Goal: Information Seeking & Learning: Learn about a topic

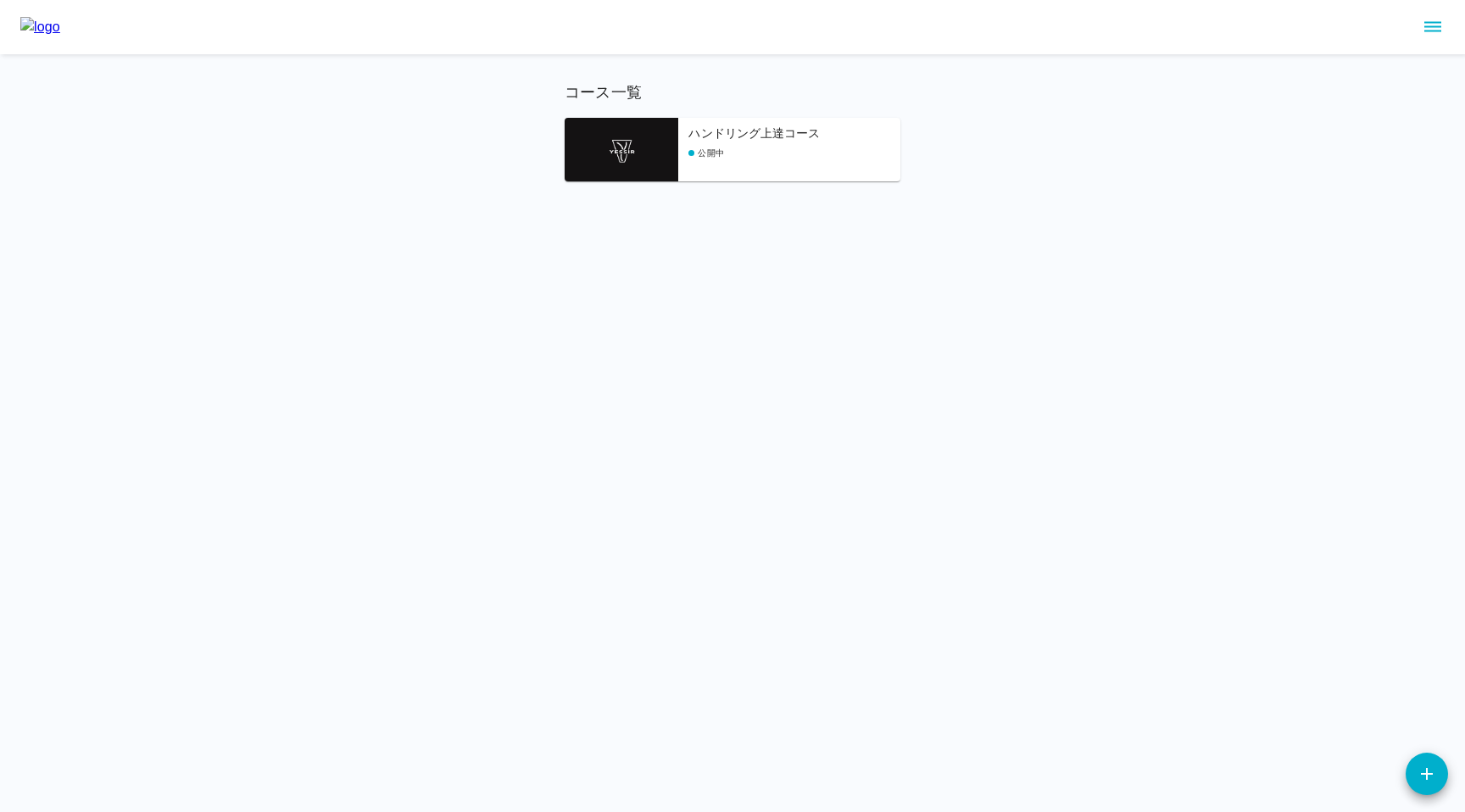
click at [600, 105] on div "コース一覧 ハンドリング上達コース 公開中" at bounding box center [732, 131] width 336 height 100
click at [601, 140] on img at bounding box center [621, 149] width 114 height 63
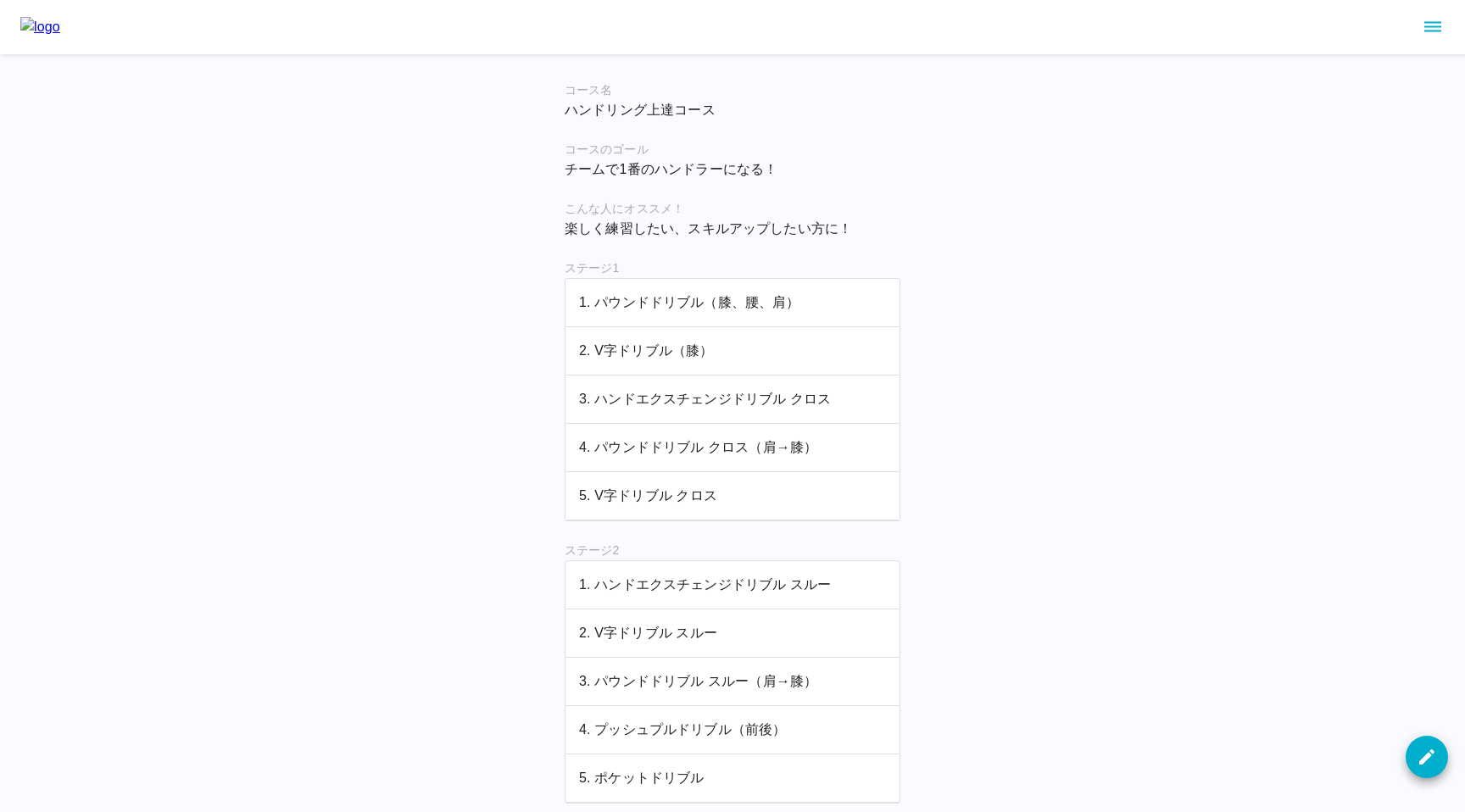
click at [565, 166] on p "チームで1番のハンドラーになる！" at bounding box center [732, 169] width 336 height 20
drag, startPoint x: 565, startPoint y: 168, endPoint x: 798, endPoint y: 168, distance: 233.0
click at [798, 168] on p "チームで1番のハンドラーになる！" at bounding box center [732, 169] width 336 height 20
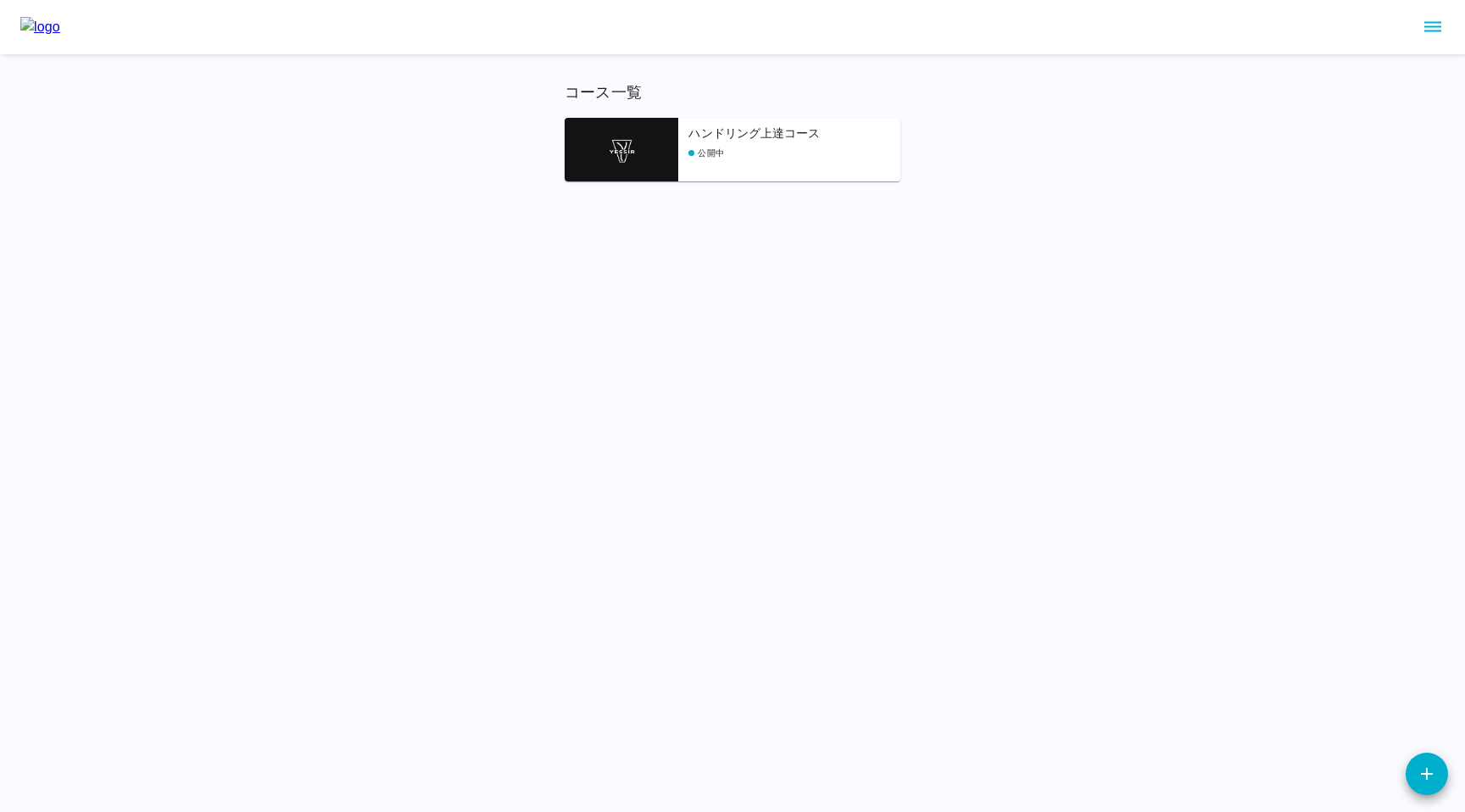
click at [640, 151] on img at bounding box center [621, 149] width 114 height 63
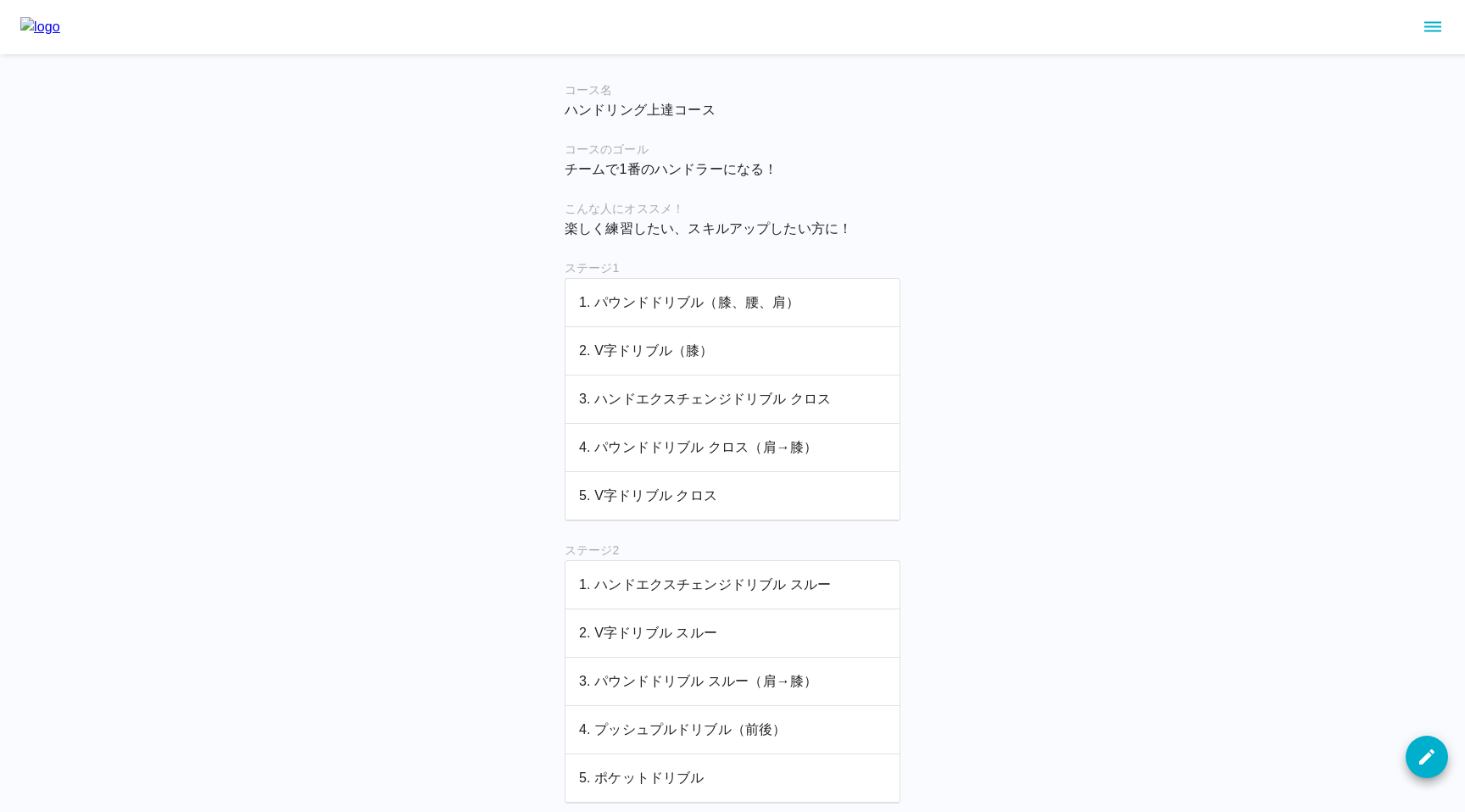
click at [630, 396] on p "3. ハンドエクスチェンジドリブル クロス" at bounding box center [732, 398] width 307 height 20
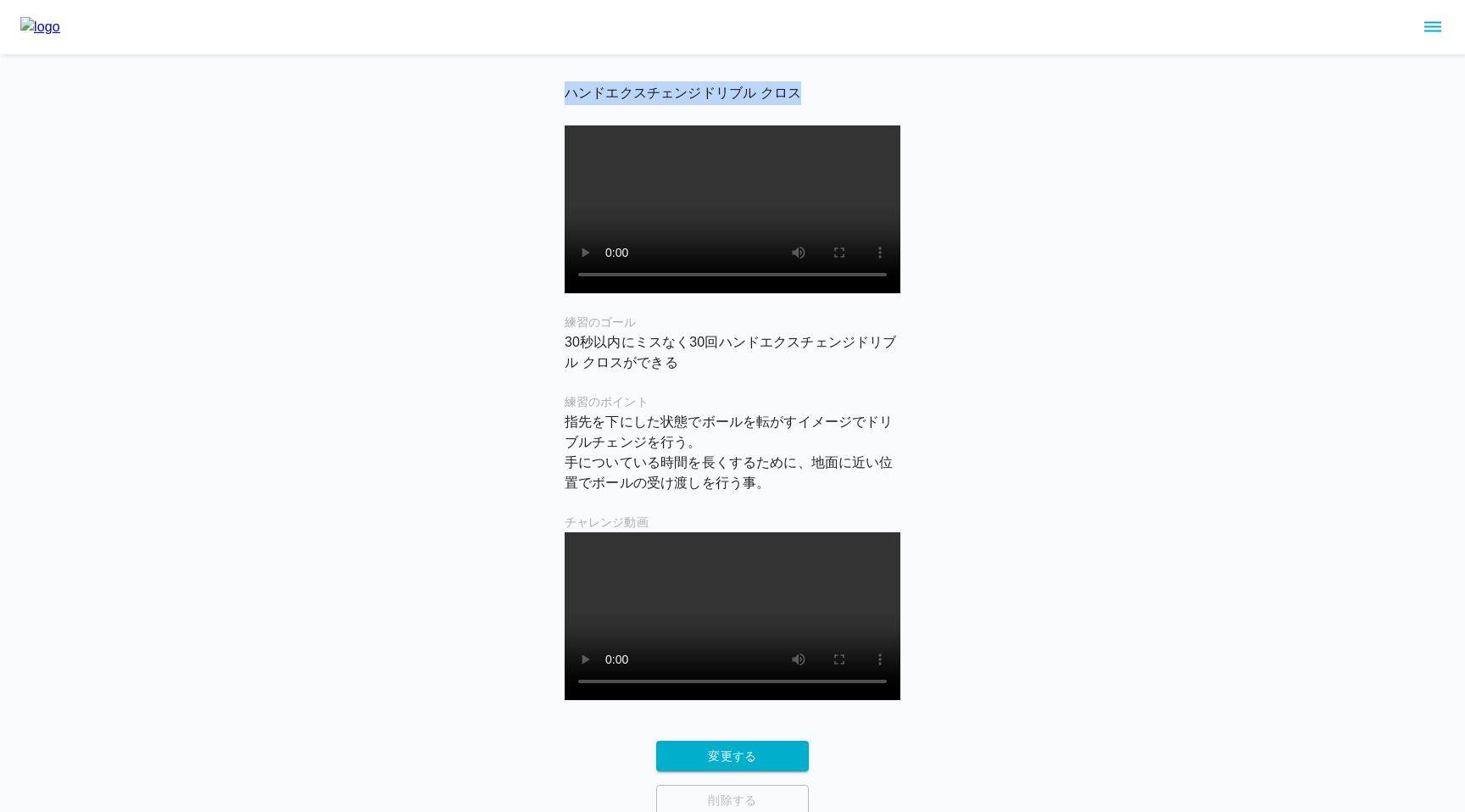
drag, startPoint x: 565, startPoint y: 91, endPoint x: 832, endPoint y: 88, distance: 267.0
click at [832, 88] on h6 "ハンドエクスチェンジドリブル クロス" at bounding box center [732, 93] width 336 height 23
copy h6 "ハンドエクスチェンジドリブル クロス"
click at [471, 363] on div "ハンドエクスチェンジドリブル クロス 練習のゴール 30秒以内にミスなく30回ハンドエクスチェンジドリブル クロスができる 練習のポイント 指先を下にした状態…" at bounding box center [732, 408] width 1465 height 816
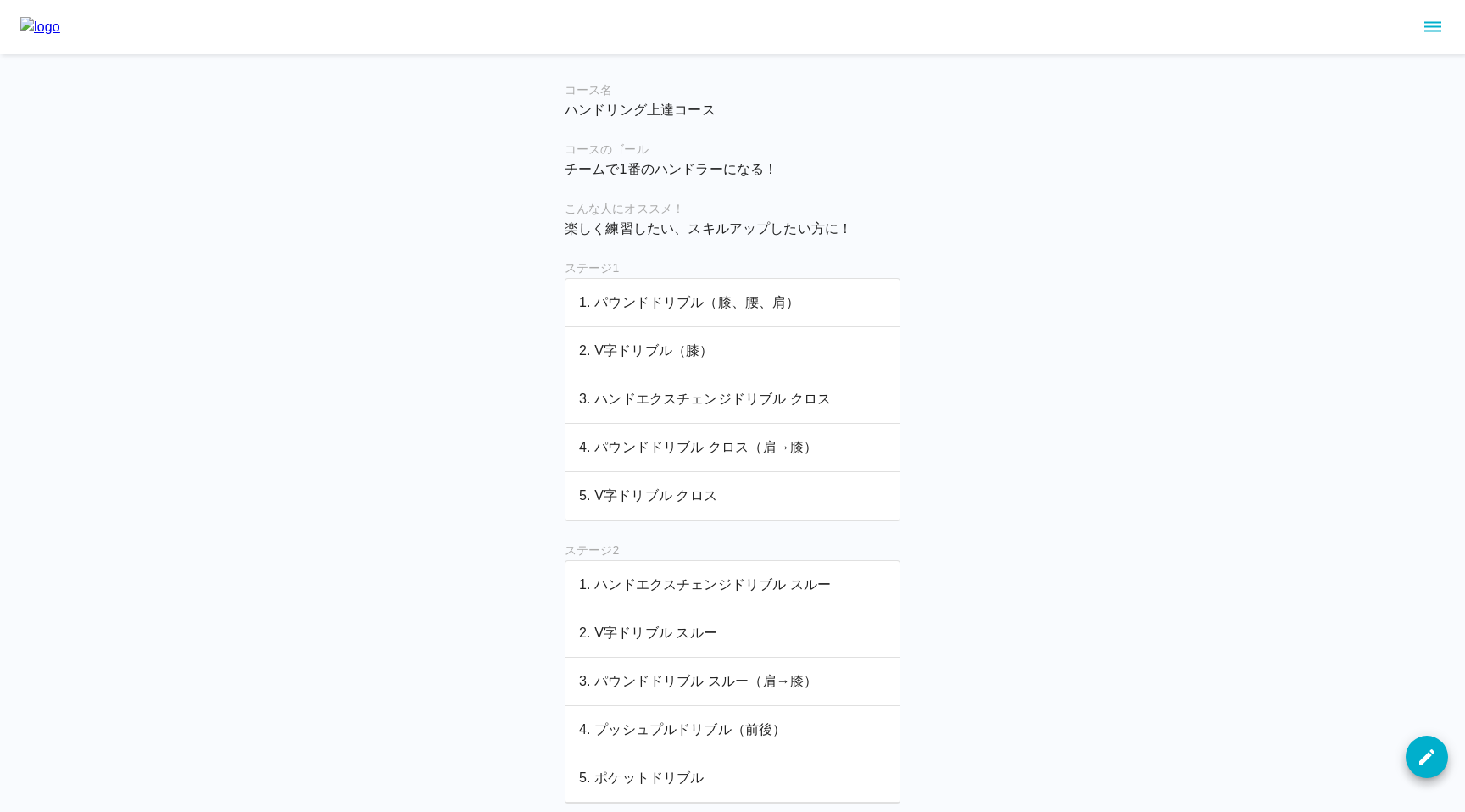
click at [642, 445] on p "4. パウンドドリブル クロス（肩→膝）" at bounding box center [732, 447] width 307 height 20
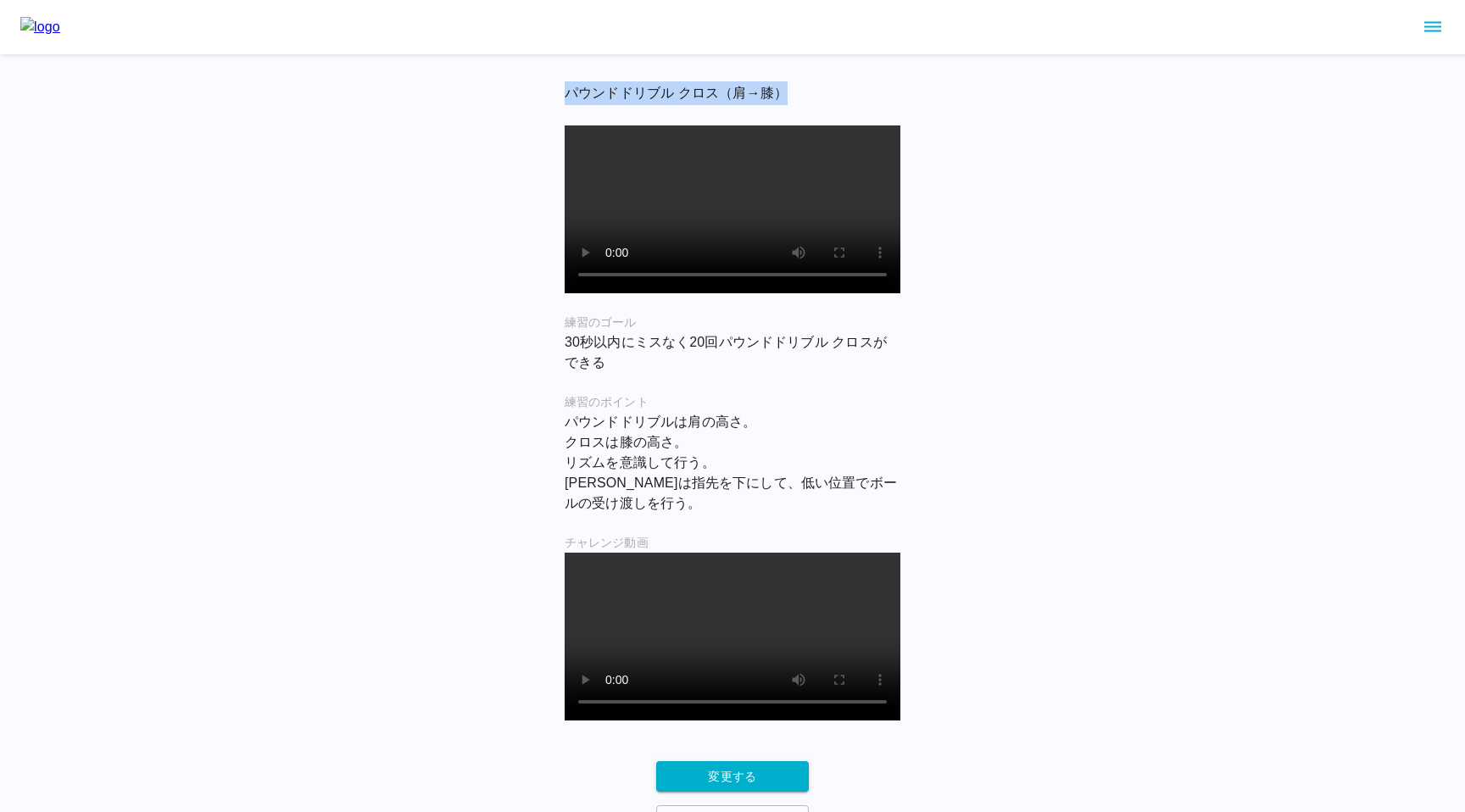
drag, startPoint x: 565, startPoint y: 92, endPoint x: 801, endPoint y: 98, distance: 236.1
click at [801, 98] on h6 "パウンドドリブル クロス（肩→膝）" at bounding box center [732, 93] width 336 height 23
copy h6 "パウンドドリブル クロス（肩→膝）"
click at [455, 285] on div "パウンドドリブル クロス（肩→膝） 練習のゴール 30秒以内にミスなく20回パウンドドリブル クロスができる 練習のポイント パウンドドリブルは肩の高さ。 ク…" at bounding box center [732, 418] width 1465 height 836
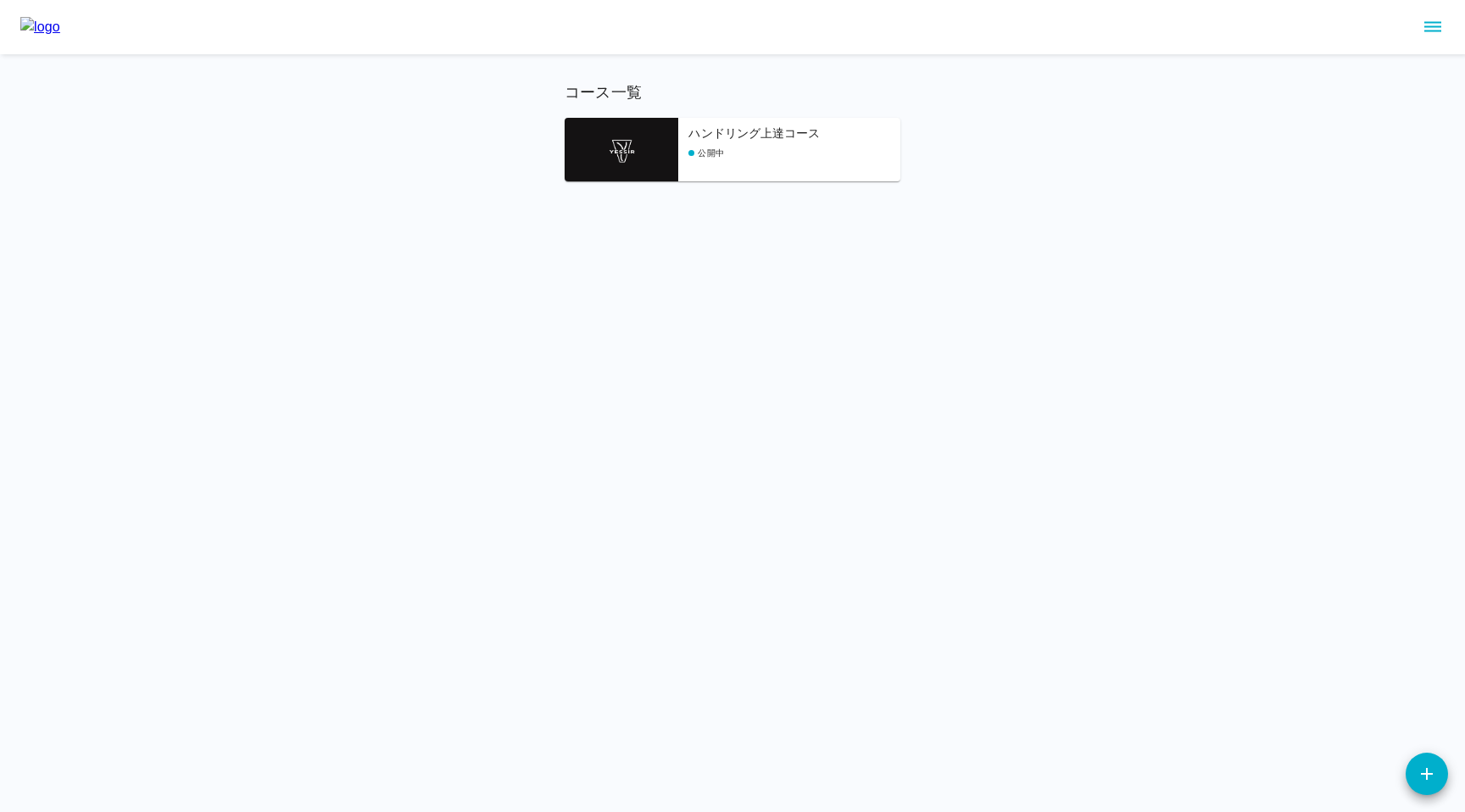
click at [671, 153] on img at bounding box center [621, 149] width 114 height 63
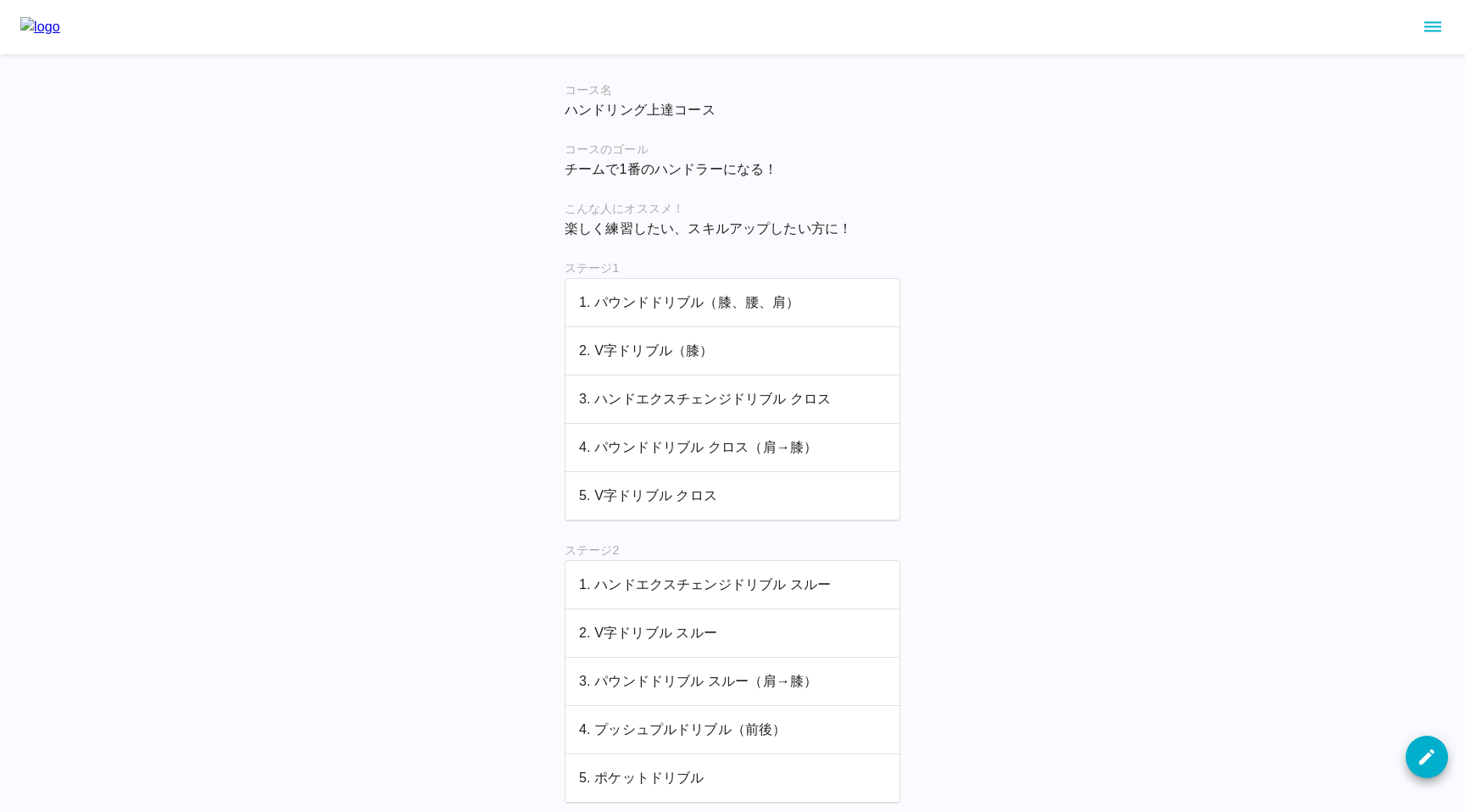
click at [665, 407] on p "3. ハンドエクスチェンジドリブル クロス" at bounding box center [732, 398] width 307 height 20
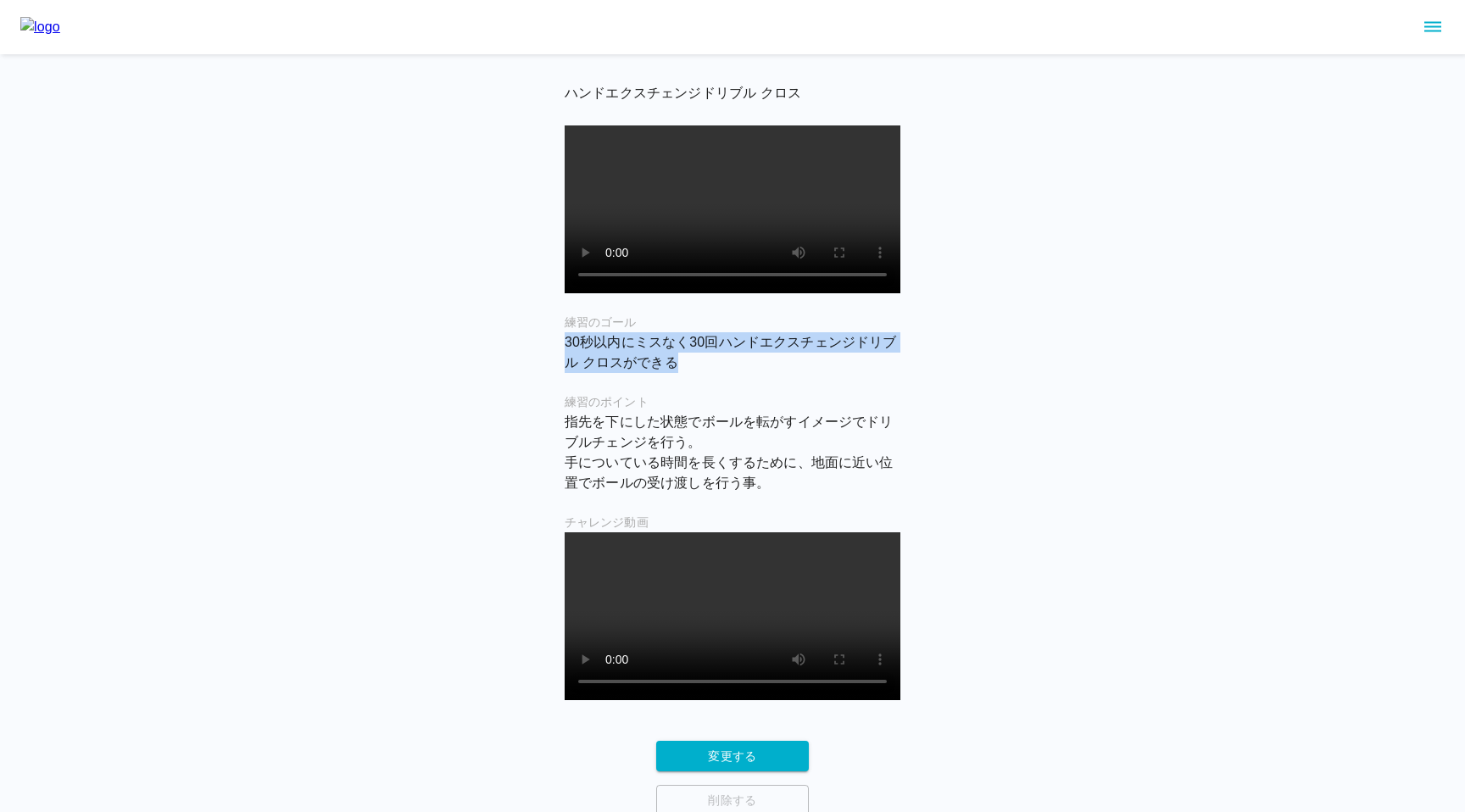
drag, startPoint x: 562, startPoint y: 363, endPoint x: 707, endPoint y: 385, distance: 146.7
click at [707, 385] on main "ハンドエクスチェンジドリブル クロス 練習のゴール 30秒以内にミスなく30回ハンドエクスチェンジドリブル クロスができる 練習のポイント 指先を下にした状態…" at bounding box center [732, 449] width 377 height 735
copy p "30秒以内にミスなく30回ハンドエクスチェンジドリブル クロスができる"
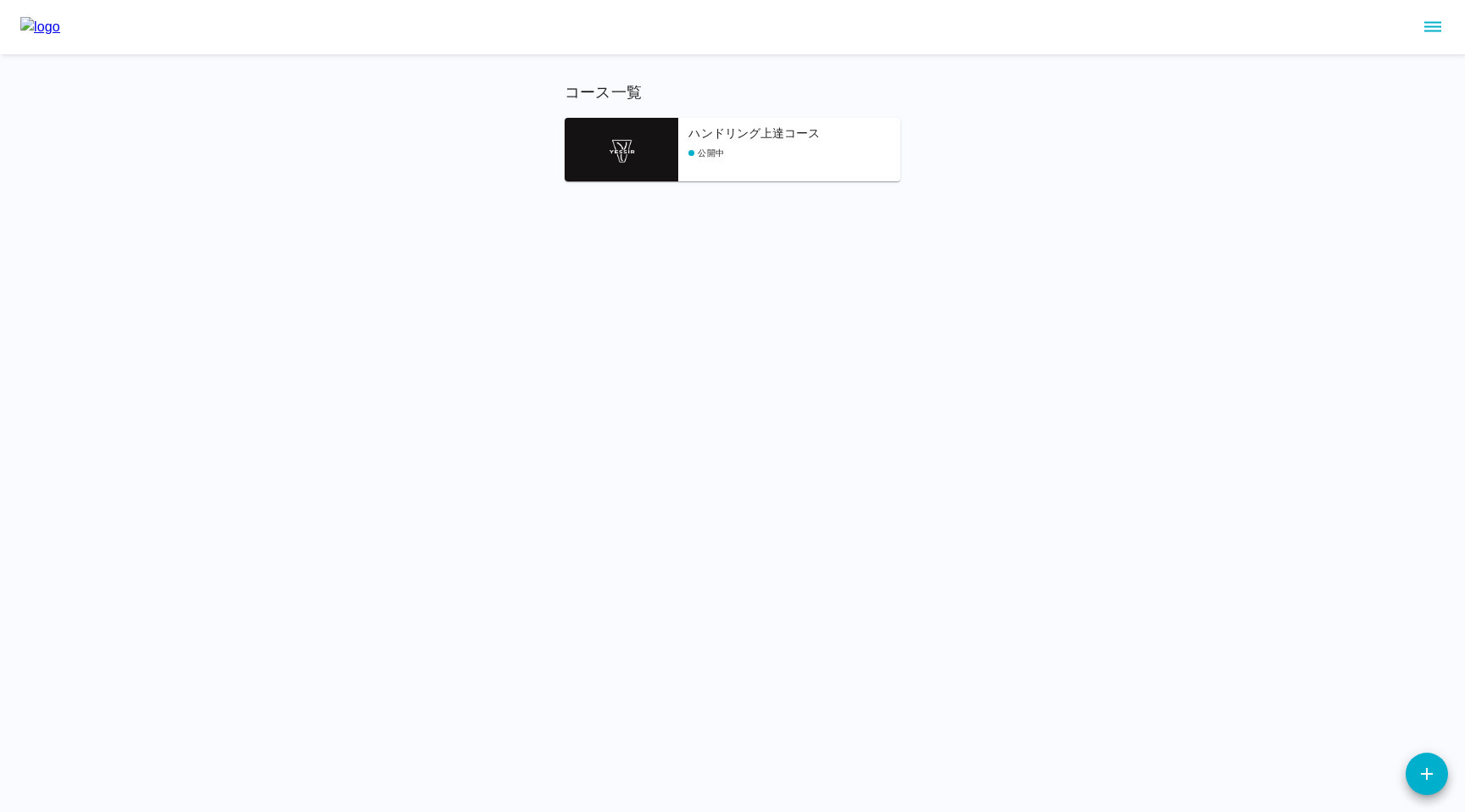
click at [647, 171] on img at bounding box center [621, 149] width 114 height 63
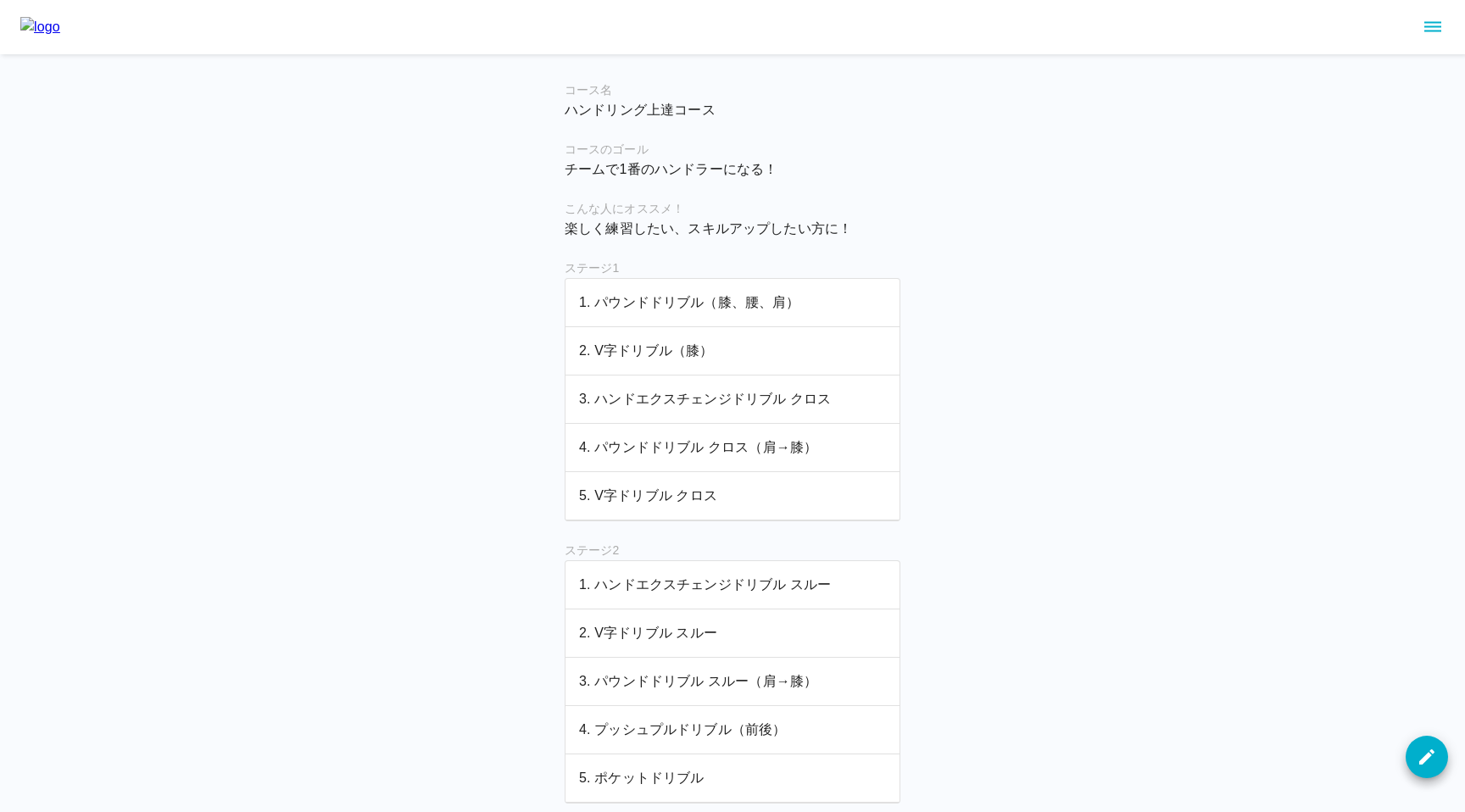
click at [651, 350] on p "2. V字ドリブル（膝）" at bounding box center [732, 350] width 307 height 20
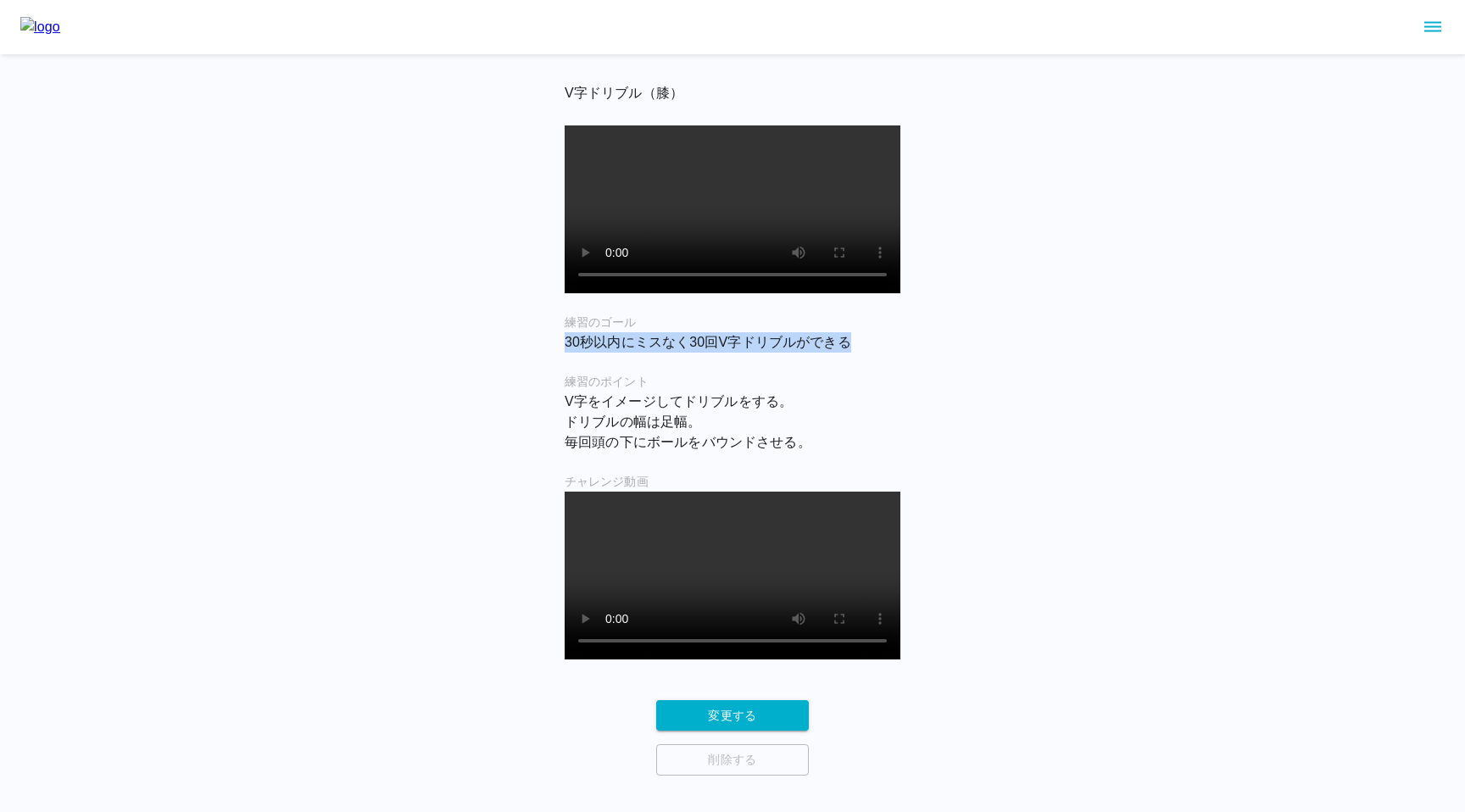
drag, startPoint x: 563, startPoint y: 362, endPoint x: 888, endPoint y: 369, distance: 325.1
click at [888, 369] on main "V字ドリブル（膝） 練習のゴール 30秒以内にミスなく30回V字ドリブルができる 練習のポイント V字をイメージしてドリブルをする。 ドリブルの幅は足幅。…" at bounding box center [732, 429] width 377 height 694
copy p "30秒以内にミスなく30回V字ドリブルができる"
click at [563, 438] on main "V字ドリブル（膝） 練習のゴール 30秒以内にミスなく30回V字ドリブルができる 練習のポイント V字をイメージしてドリブルをする。 ドリブルの幅は足幅。…" at bounding box center [732, 429] width 377 height 694
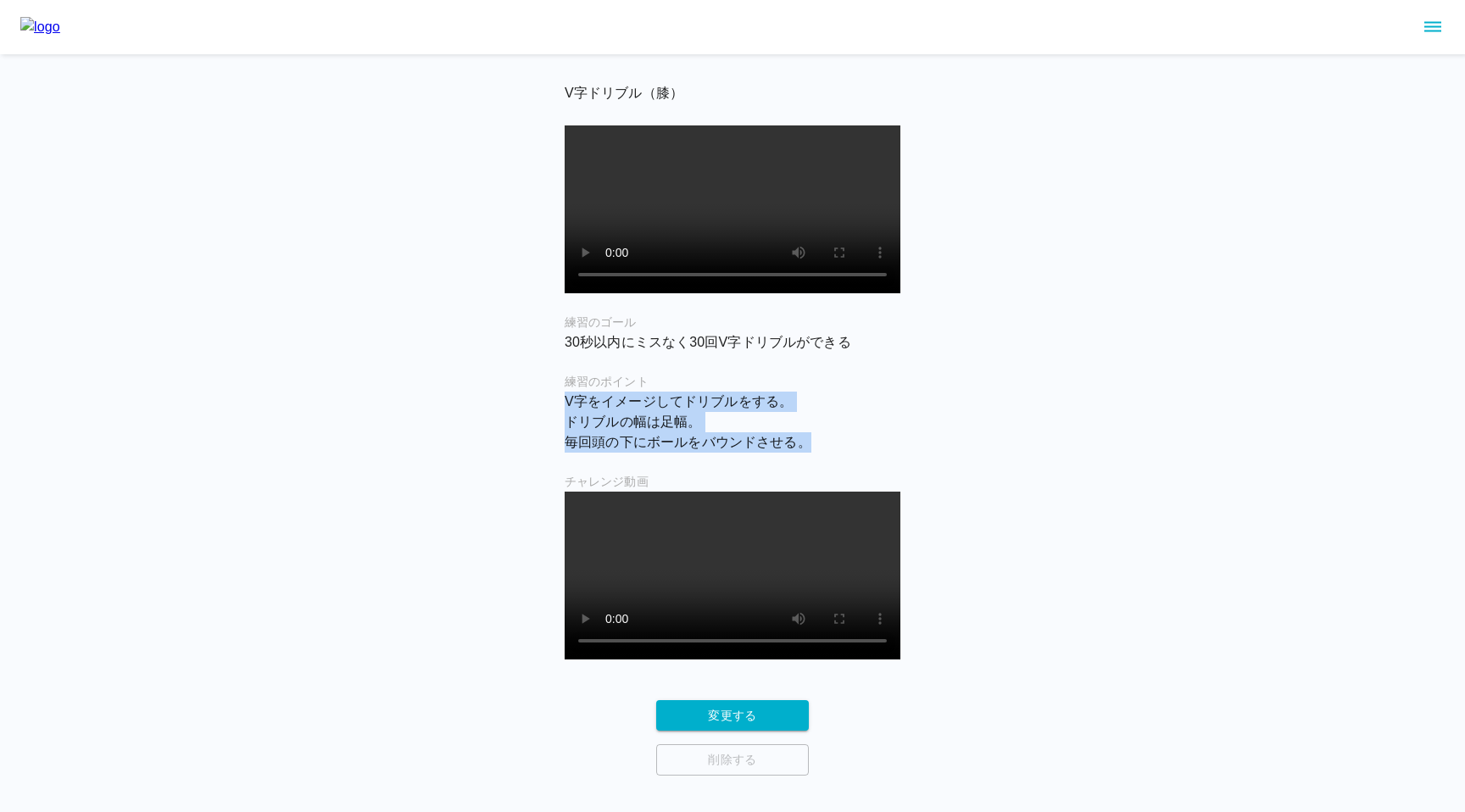
drag, startPoint x: 564, startPoint y: 419, endPoint x: 844, endPoint y: 475, distance: 285.5
click at [844, 475] on main "V字ドリブル（膝） 練習のゴール 30秒以内にミスなく30回V字ドリブルができる 練習のポイント V字をイメージしてドリブルをする。 ドリブルの幅は足幅。…" at bounding box center [732, 429] width 377 height 694
copy p "V字をイメージしてドリブルをする。 ドリブルの幅は足幅。 毎回頭の下にボールをバウンドさせる。"
click at [424, 234] on div "V字ドリブル（膝） 練習のゴール 30秒以内にミスなく30回V字ドリブルができる 練習のポイント V字をイメージしてドリブルをする。 ドリブルの幅は足幅。…" at bounding box center [732, 388] width 1465 height 776
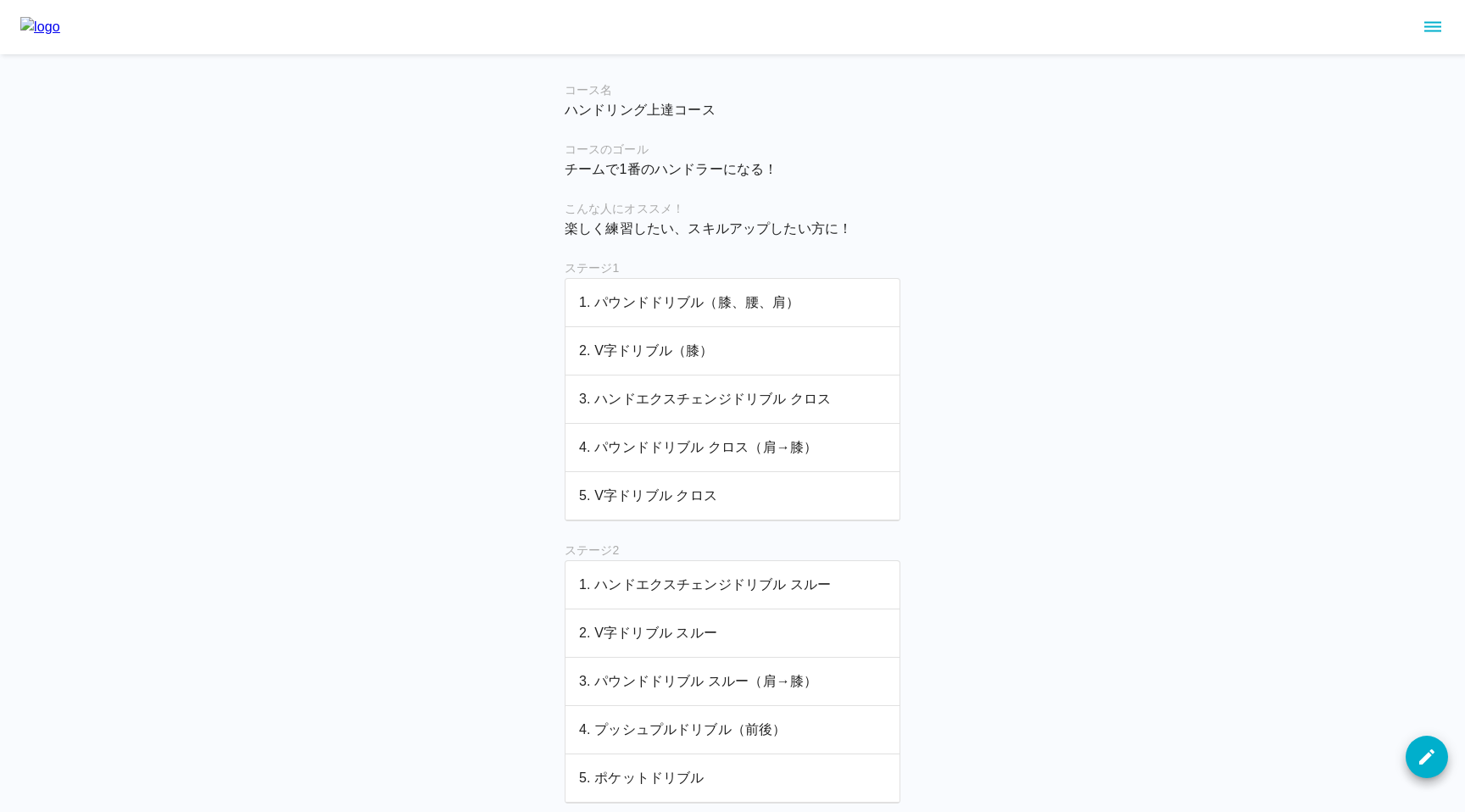
click at [690, 302] on p "1. パウンドドリブル（膝、腰、肩）" at bounding box center [732, 302] width 307 height 20
click at [624, 400] on p "3. ハンドエクスチェンジドリブル クロス" at bounding box center [732, 398] width 307 height 20
